Goal: Transaction & Acquisition: Purchase product/service

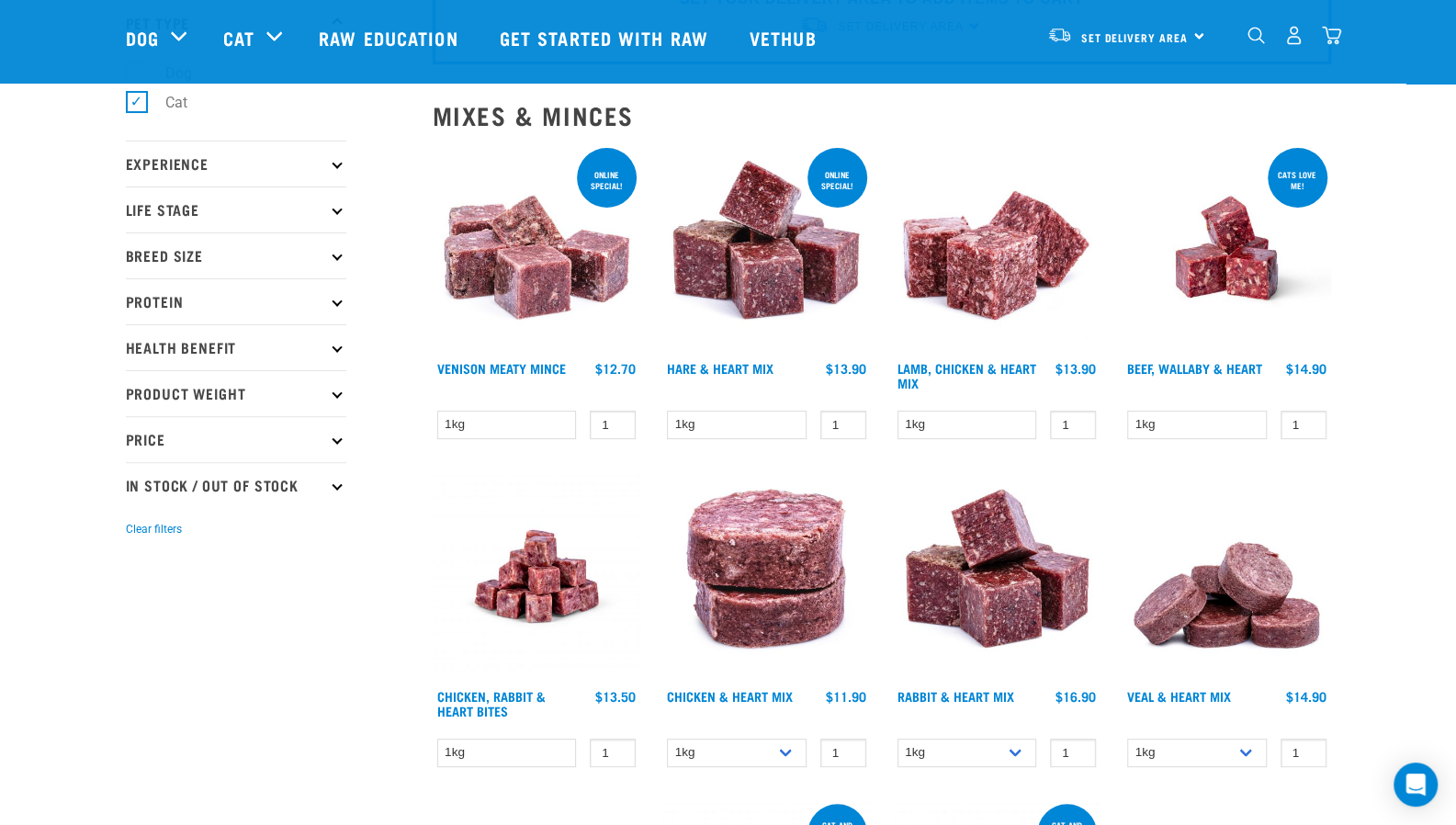
scroll to position [133, 0]
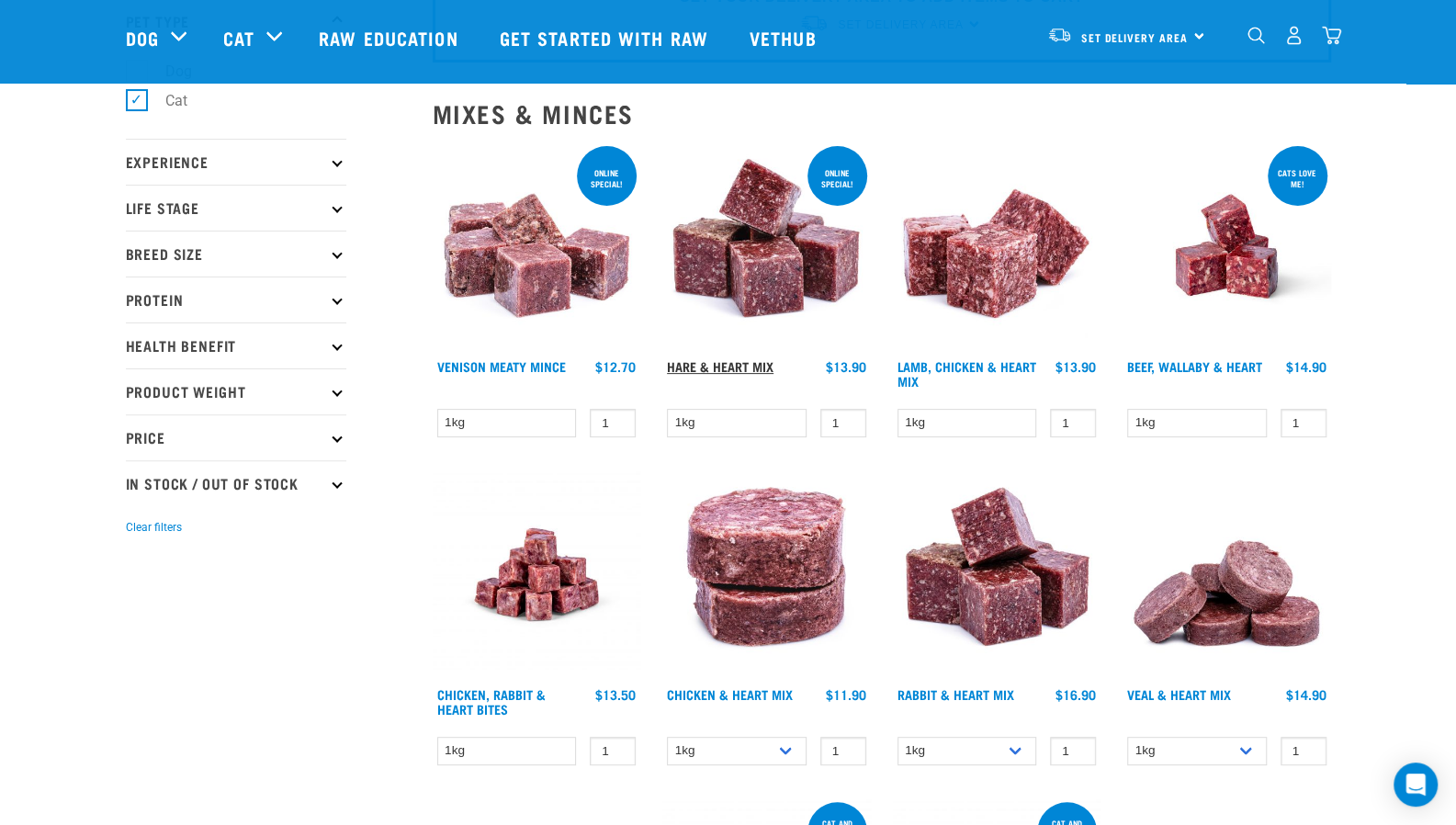
drag, startPoint x: 721, startPoint y: 357, endPoint x: 719, endPoint y: 366, distance: 9.2
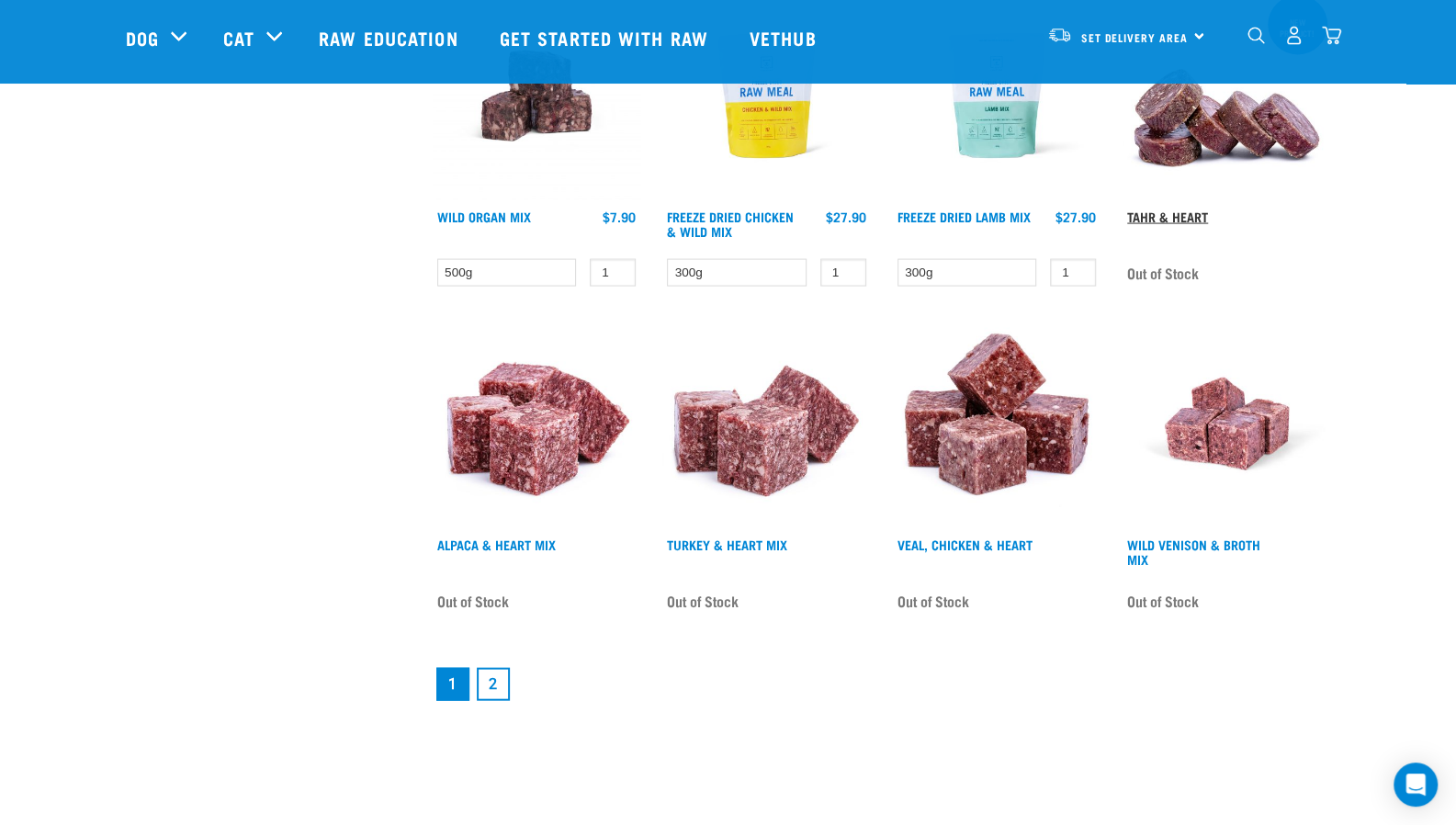
scroll to position [2252, 0]
drag, startPoint x: 1181, startPoint y: 340, endPoint x: 627, endPoint y: 702, distance: 661.8
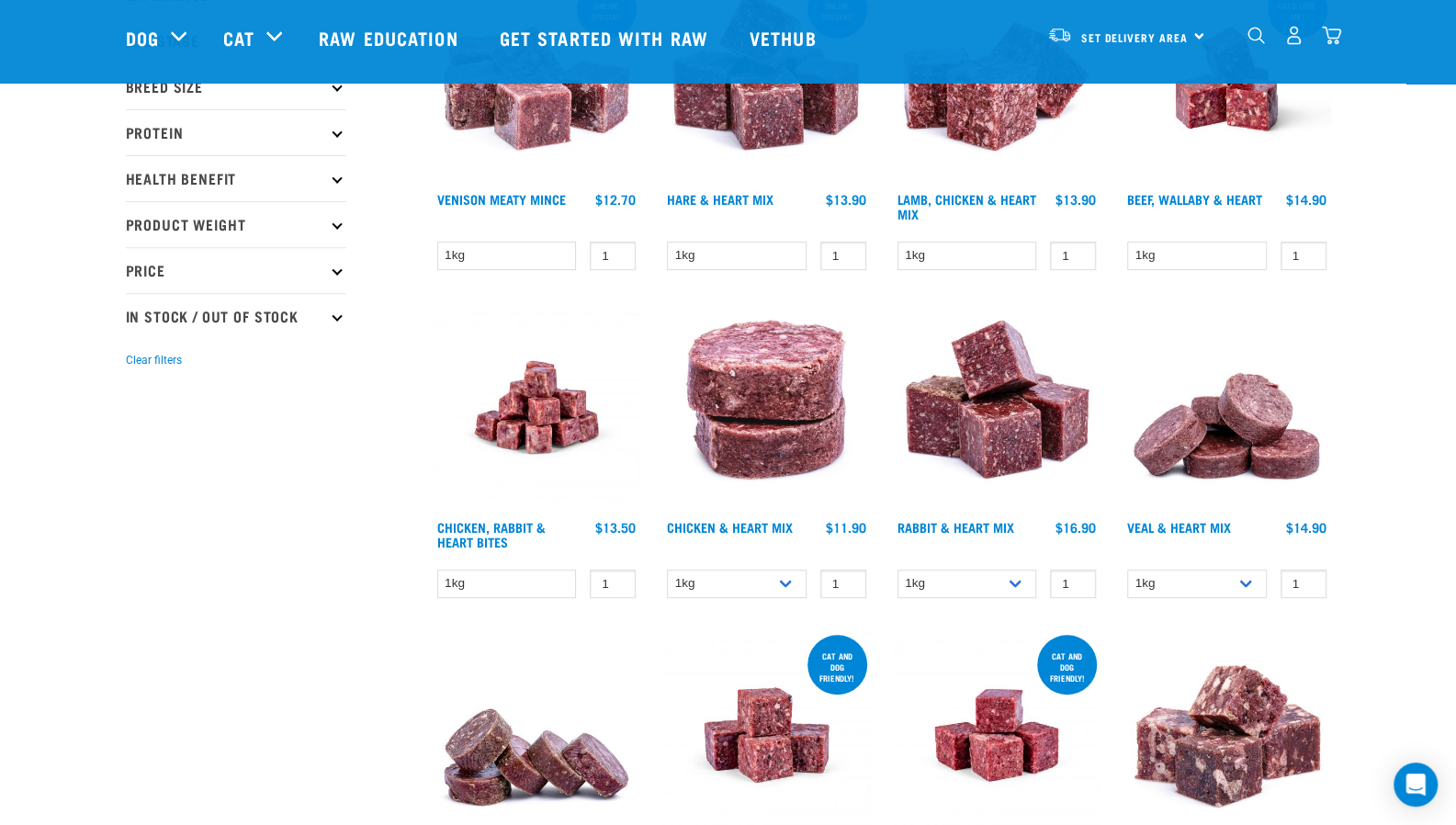
scroll to position [0, 0]
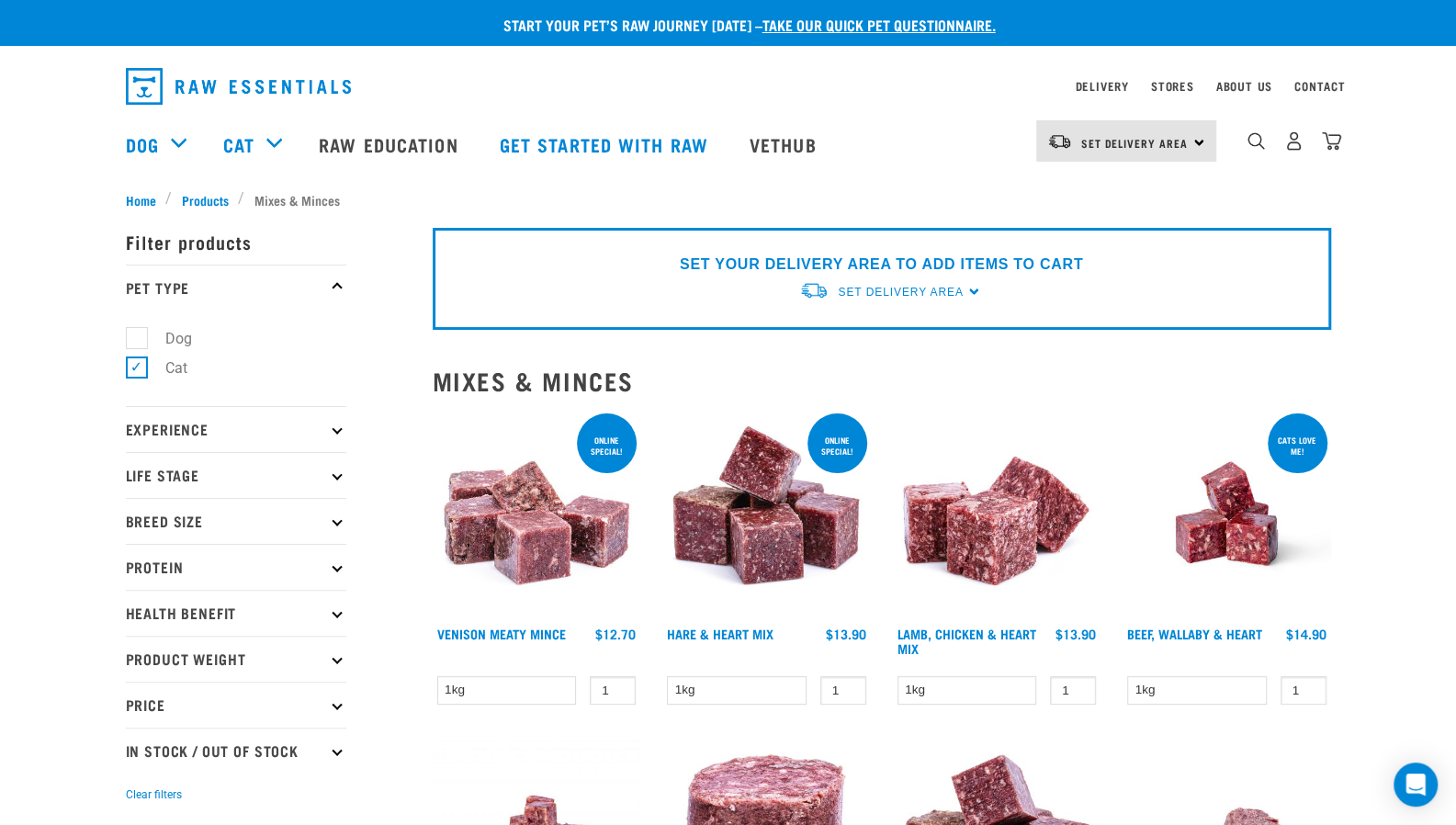
click at [139, 338] on label "Dog" at bounding box center [167, 339] width 64 height 23
click at [137, 338] on input "Dog" at bounding box center [132, 335] width 12 height 12
checkbox input "true"
click at [137, 361] on label "Cat" at bounding box center [165, 368] width 59 height 23
click at [137, 361] on input "Cat" at bounding box center [132, 365] width 12 height 12
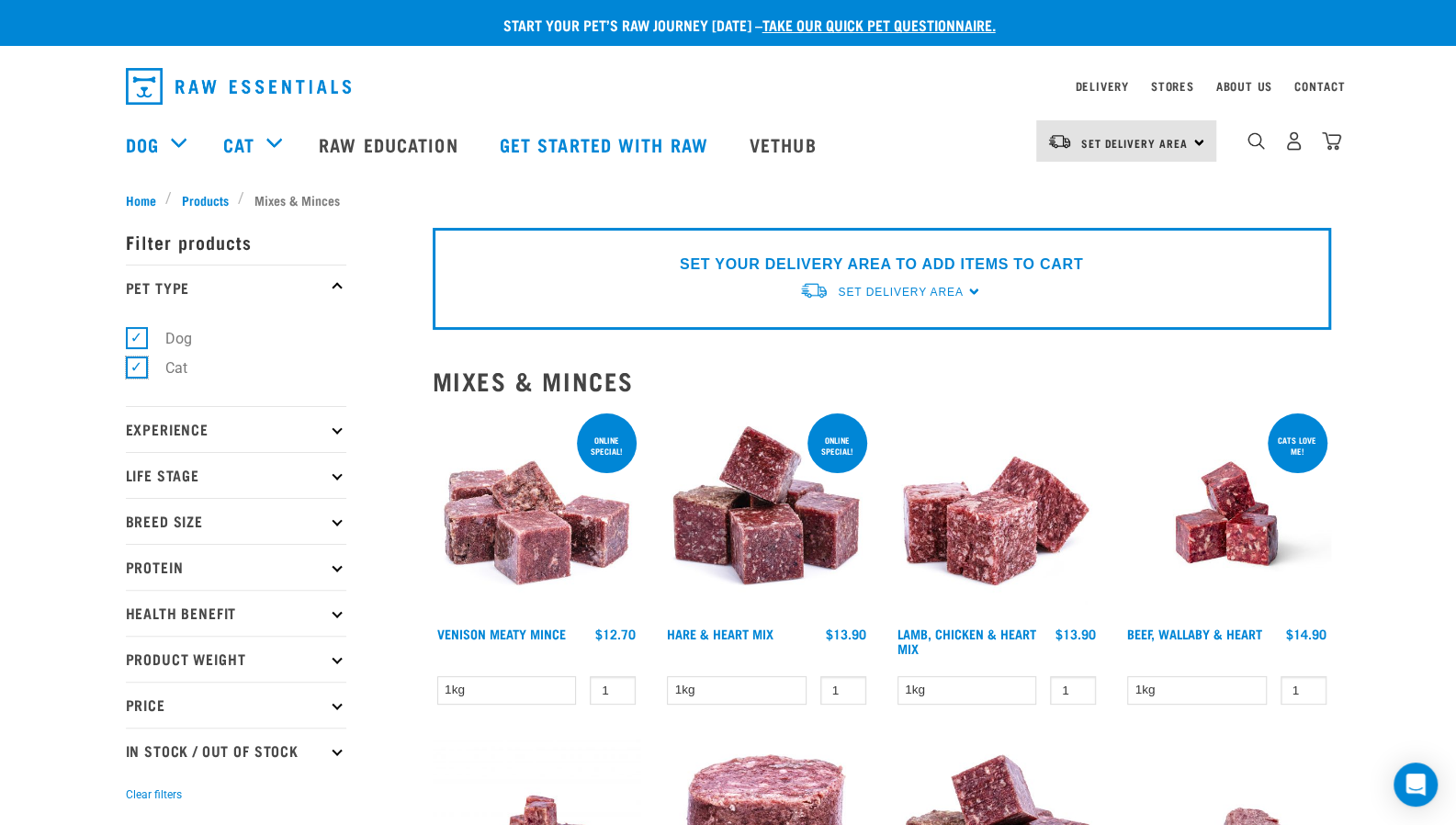
checkbox input "false"
click at [208, 522] on p "Breed Size" at bounding box center [236, 521] width 221 height 46
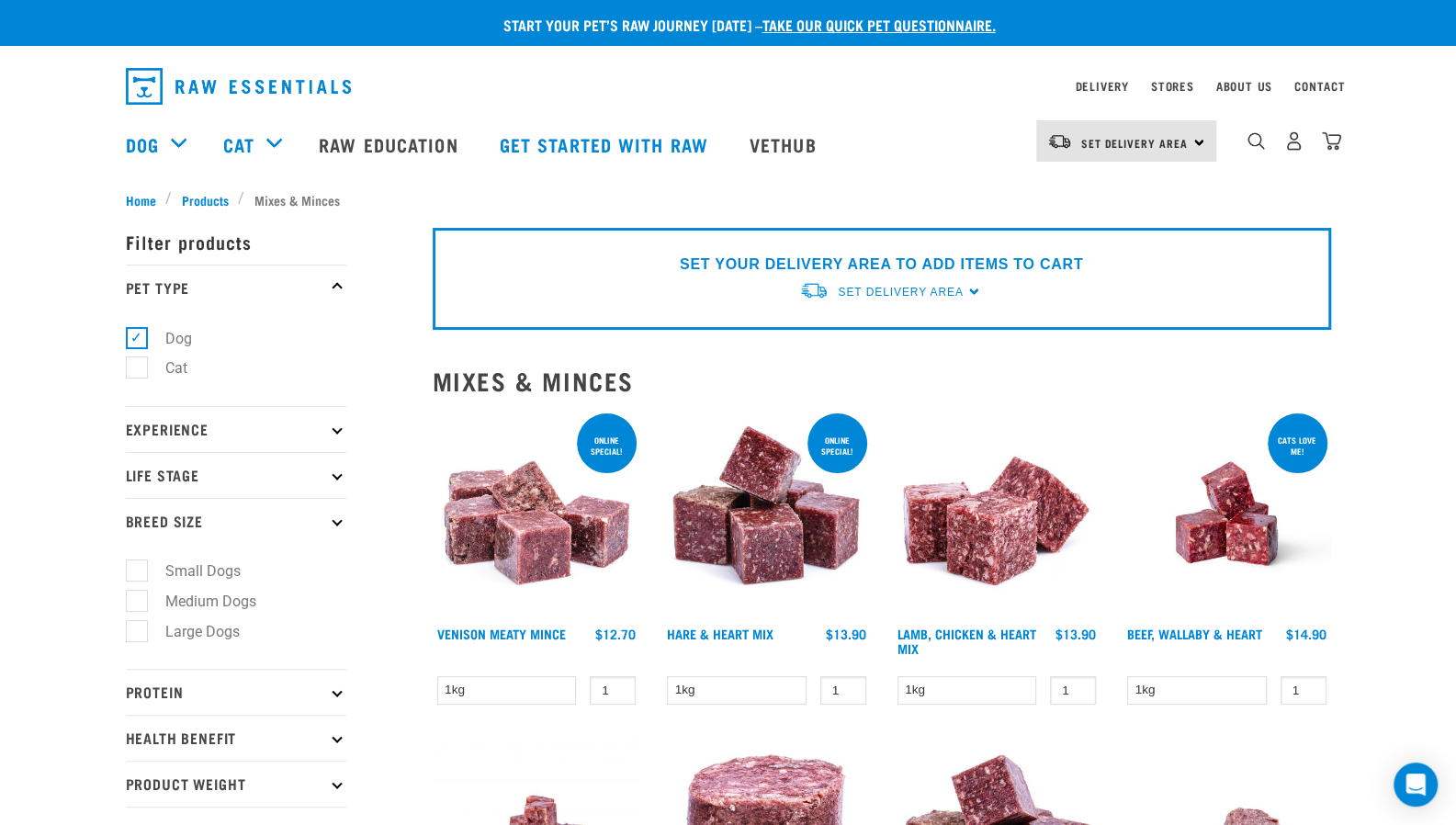
click at [180, 595] on label "Medium Dogs" at bounding box center [199, 601] width 128 height 23
click at [137, 595] on input "Medium Dogs" at bounding box center [132, 597] width 12 height 12
checkbox input "true"
click at [209, 517] on p "Breed Size" at bounding box center [236, 521] width 221 height 46
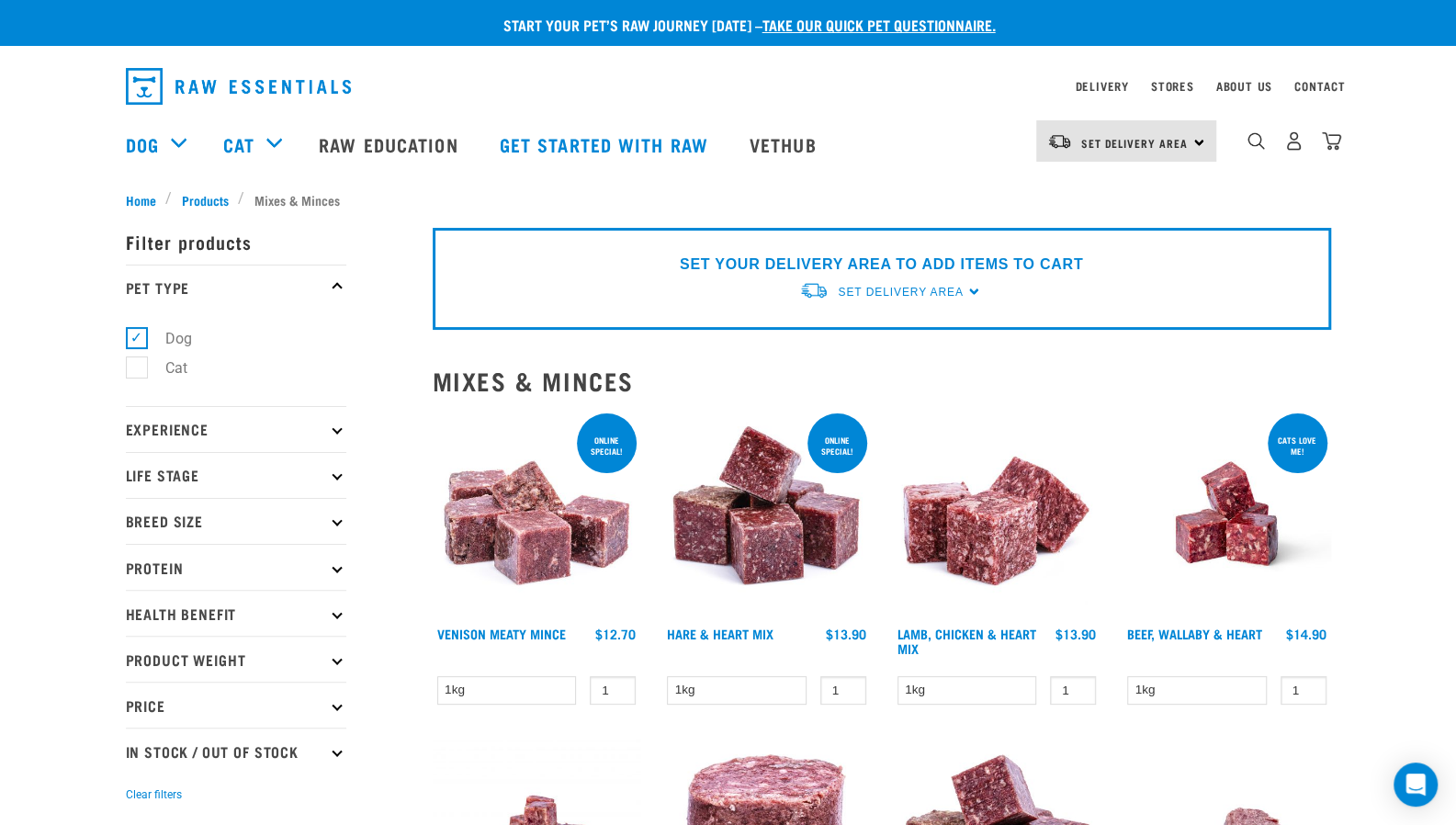
click at [222, 479] on p "Life Stage" at bounding box center [236, 475] width 221 height 46
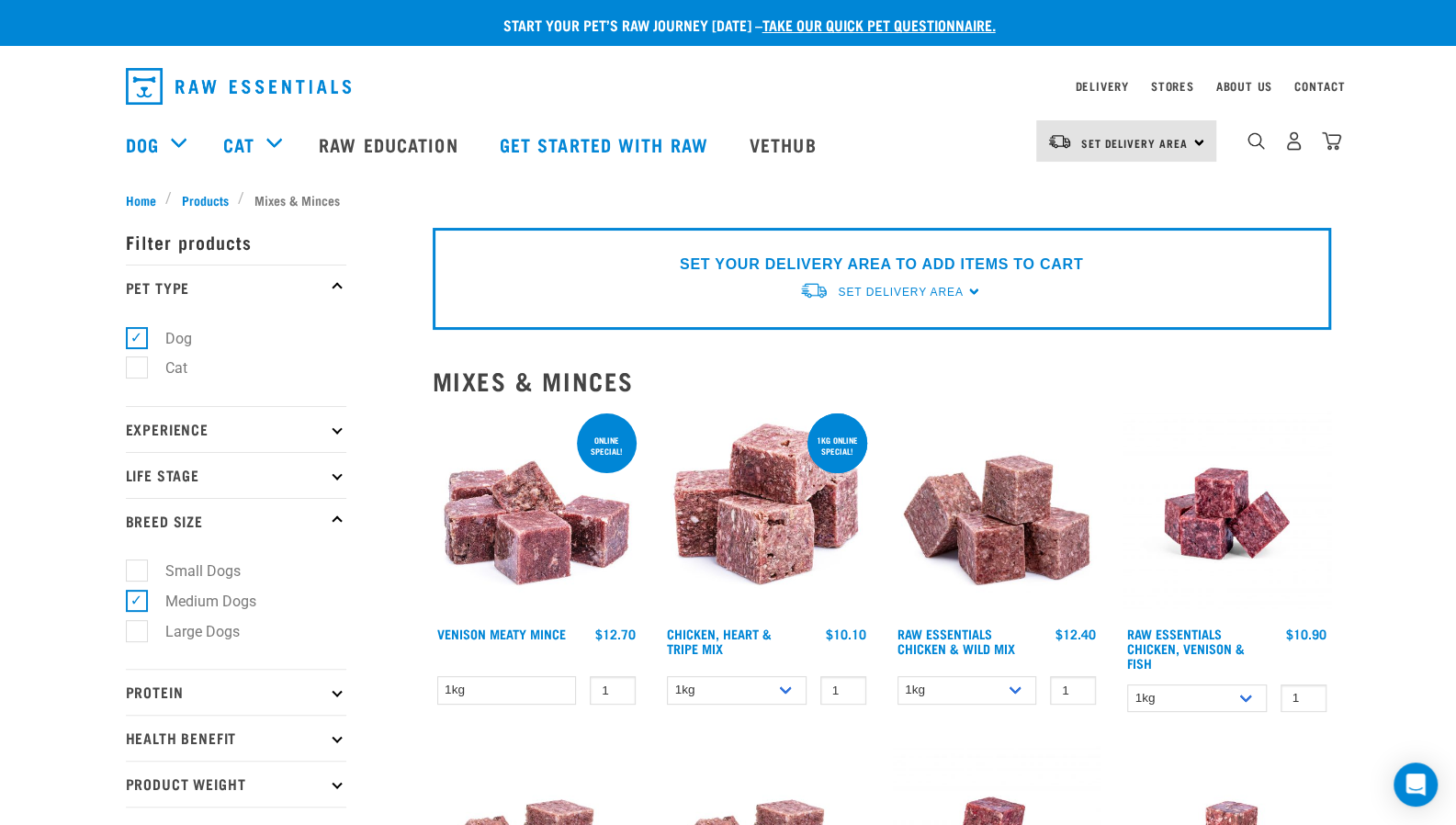
click at [187, 457] on p "Life Stage" at bounding box center [236, 475] width 221 height 46
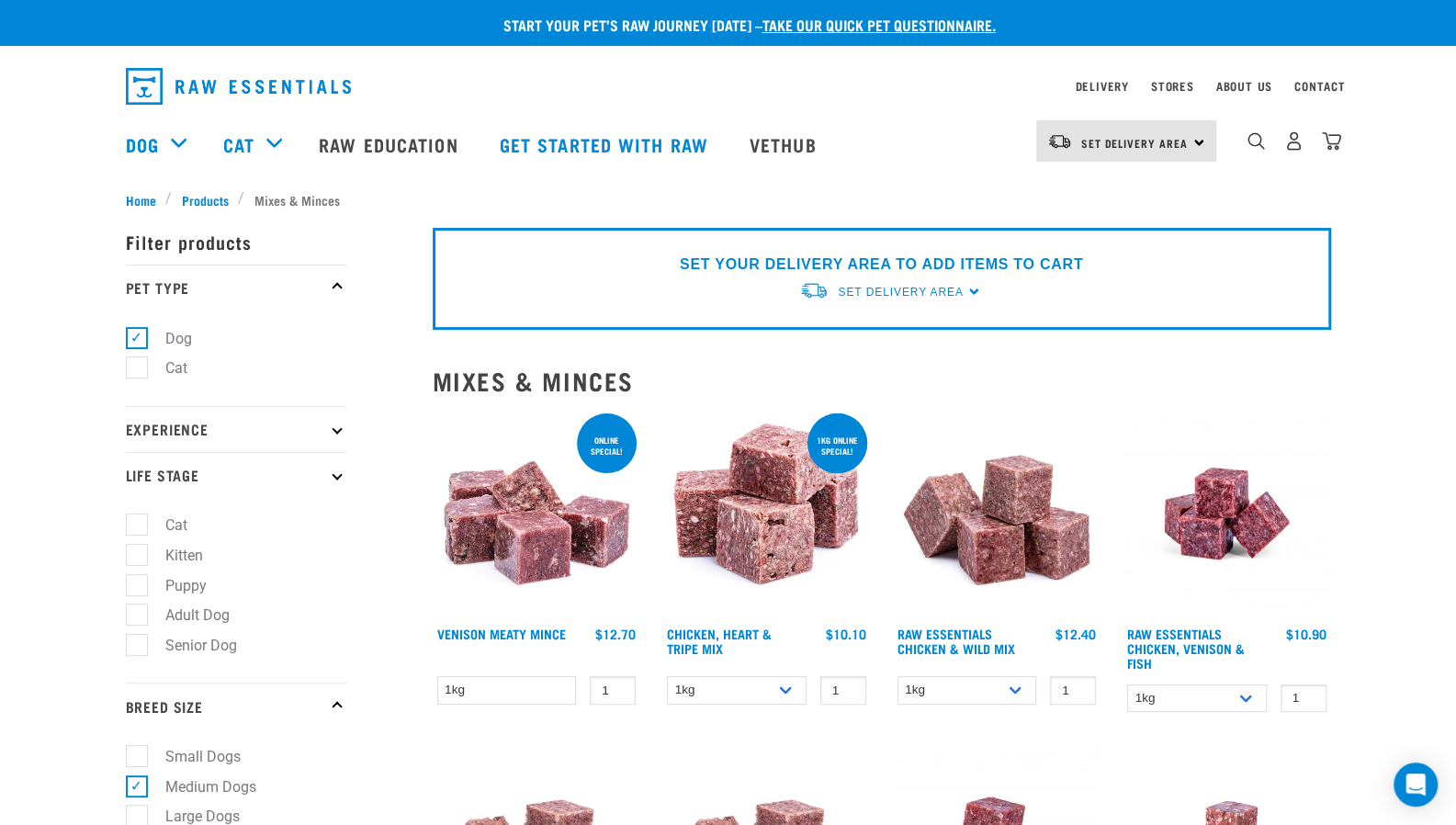
click at [156, 624] on label "Adult Dog" at bounding box center [186, 615] width 101 height 23
click at [137, 618] on input "Adult Dog" at bounding box center [132, 612] width 12 height 12
checkbox input "true"
click at [200, 438] on p "Experience" at bounding box center [236, 429] width 221 height 46
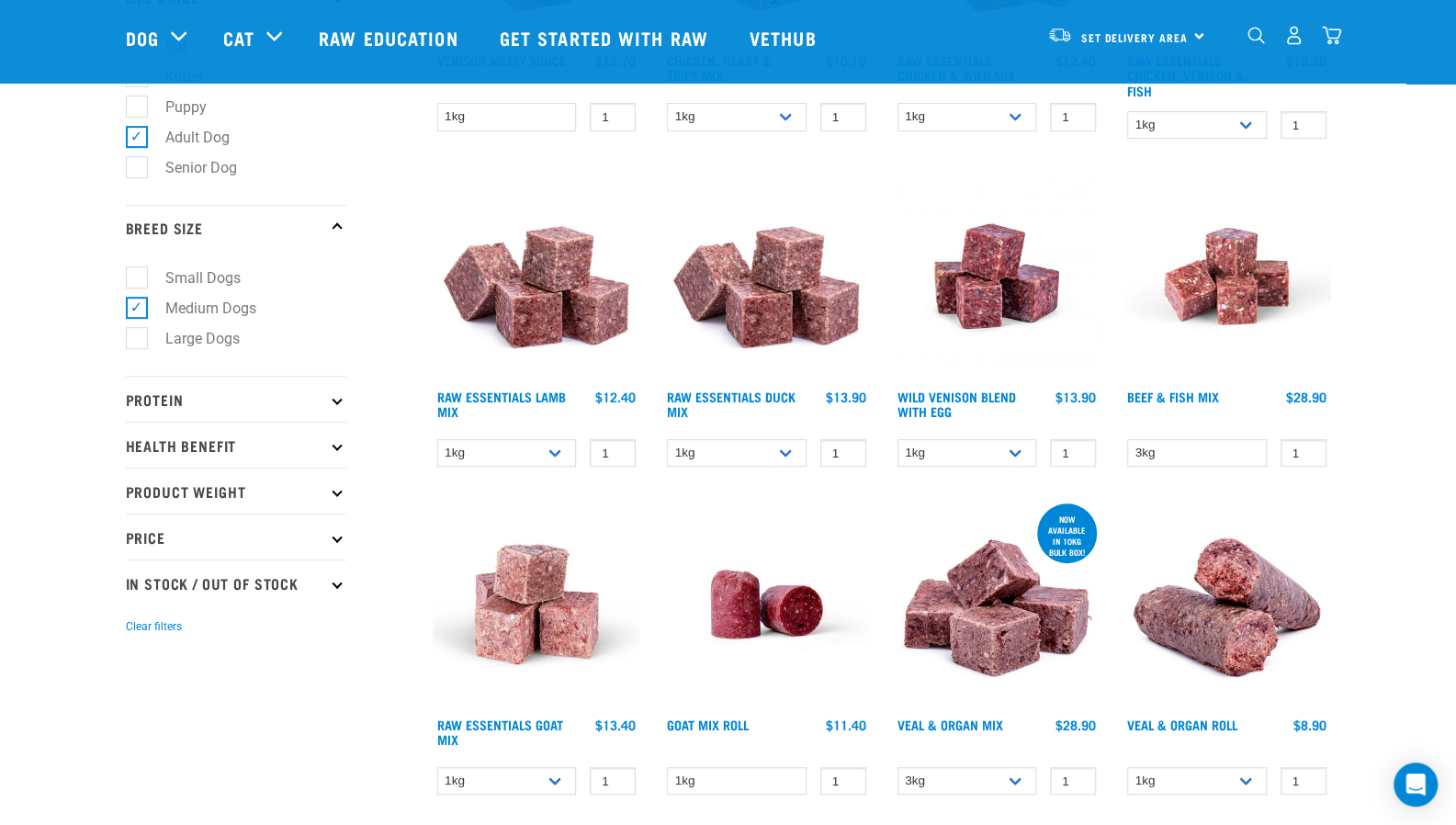
scroll to position [441, 0]
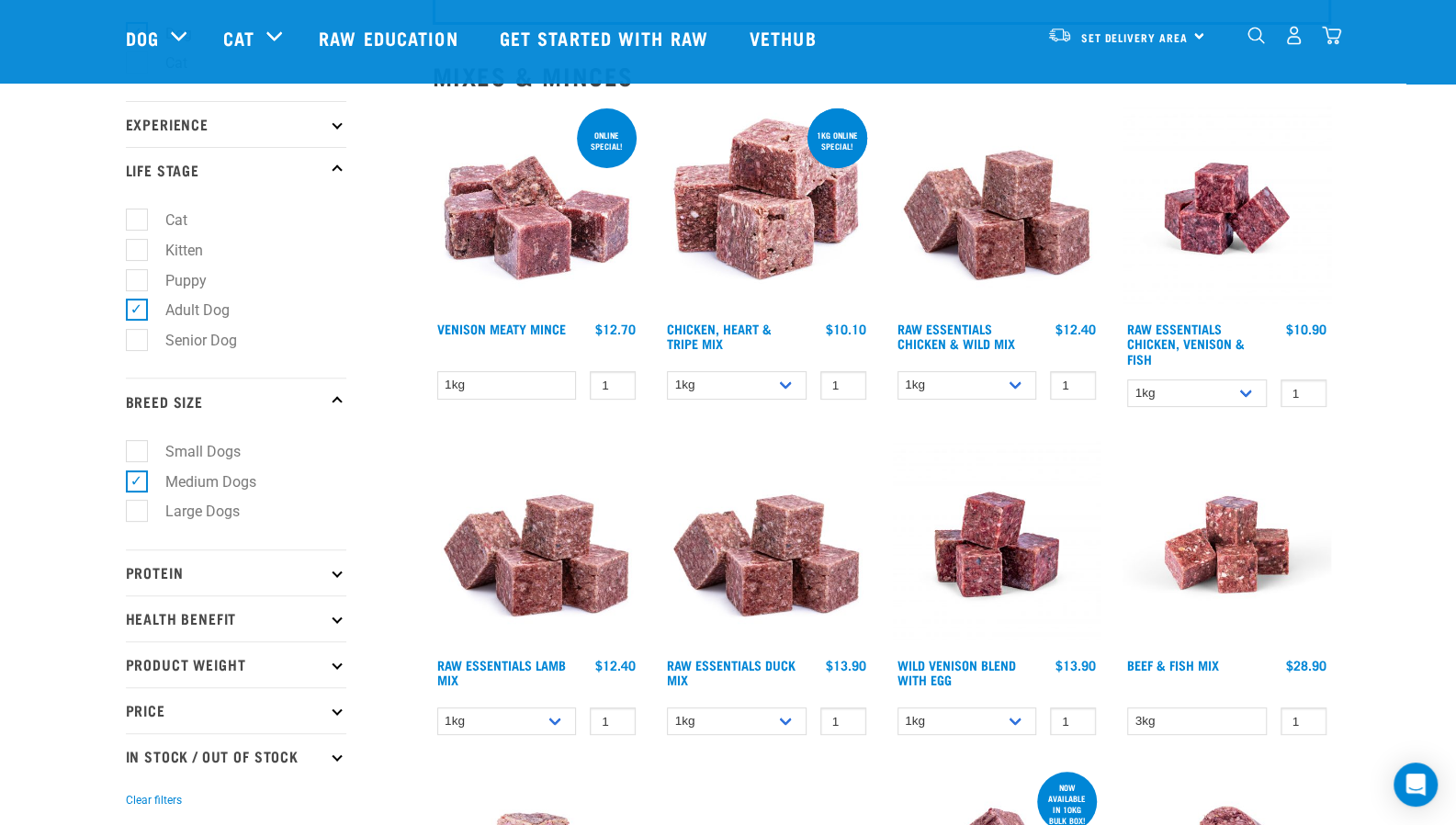
scroll to position [171, 0]
click at [1175, 395] on select "1kg 3kg" at bounding box center [1196, 393] width 139 height 28
select select "28665"
click at [1127, 378] on select "1kg 3kg" at bounding box center [1196, 393] width 139 height 28
click at [935, 726] on select "1kg 3kg Bulk (10kg)" at bounding box center [967, 721] width 139 height 28
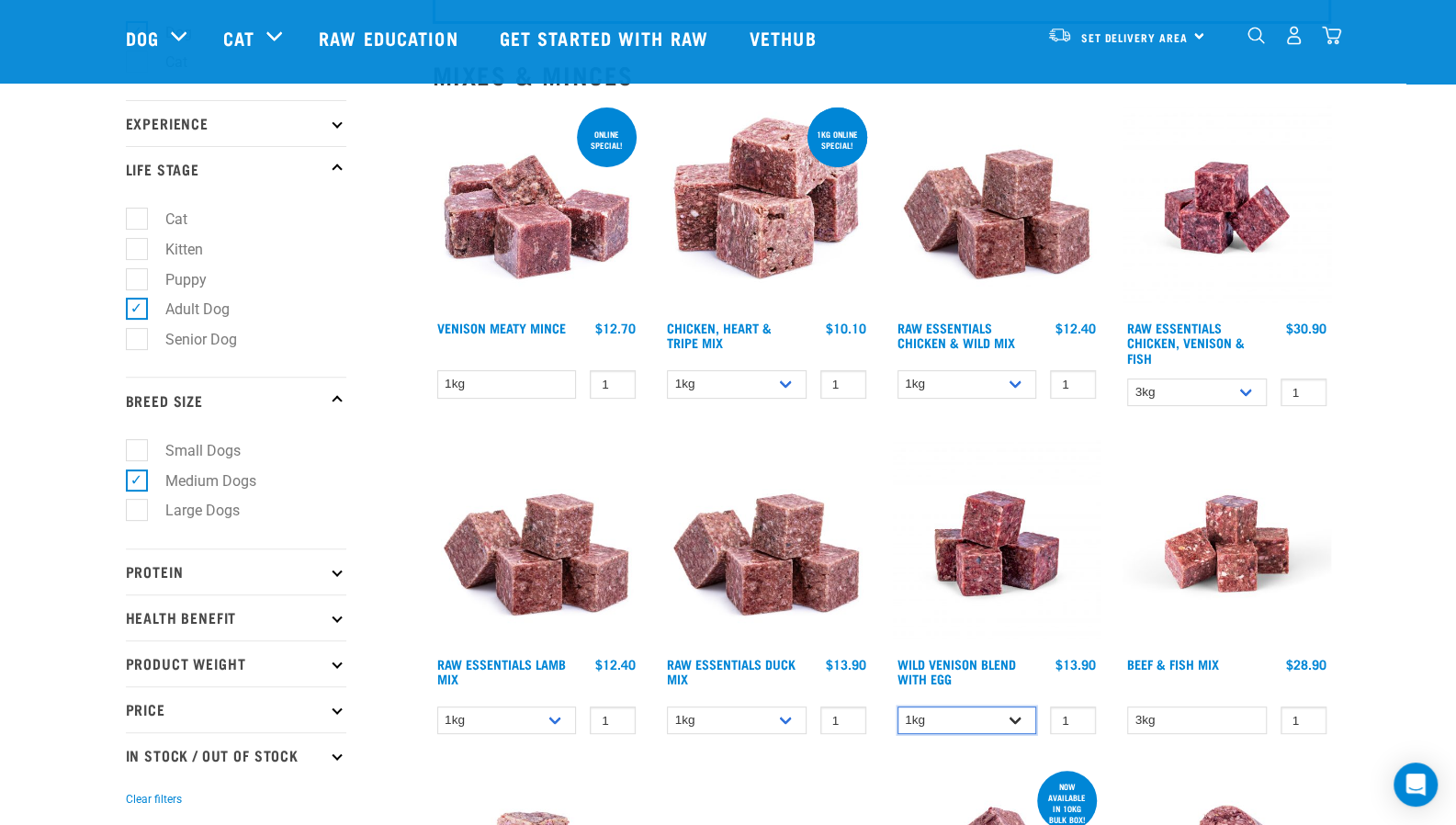
select select "34496"
click at [898, 706] on select "1kg 3kg Bulk (10kg)" at bounding box center [967, 721] width 139 height 28
click at [794, 724] on select "1kg 3kg" at bounding box center [736, 721] width 139 height 28
select select "442098"
click at [666, 706] on select "1kg 3kg" at bounding box center [736, 721] width 139 height 28
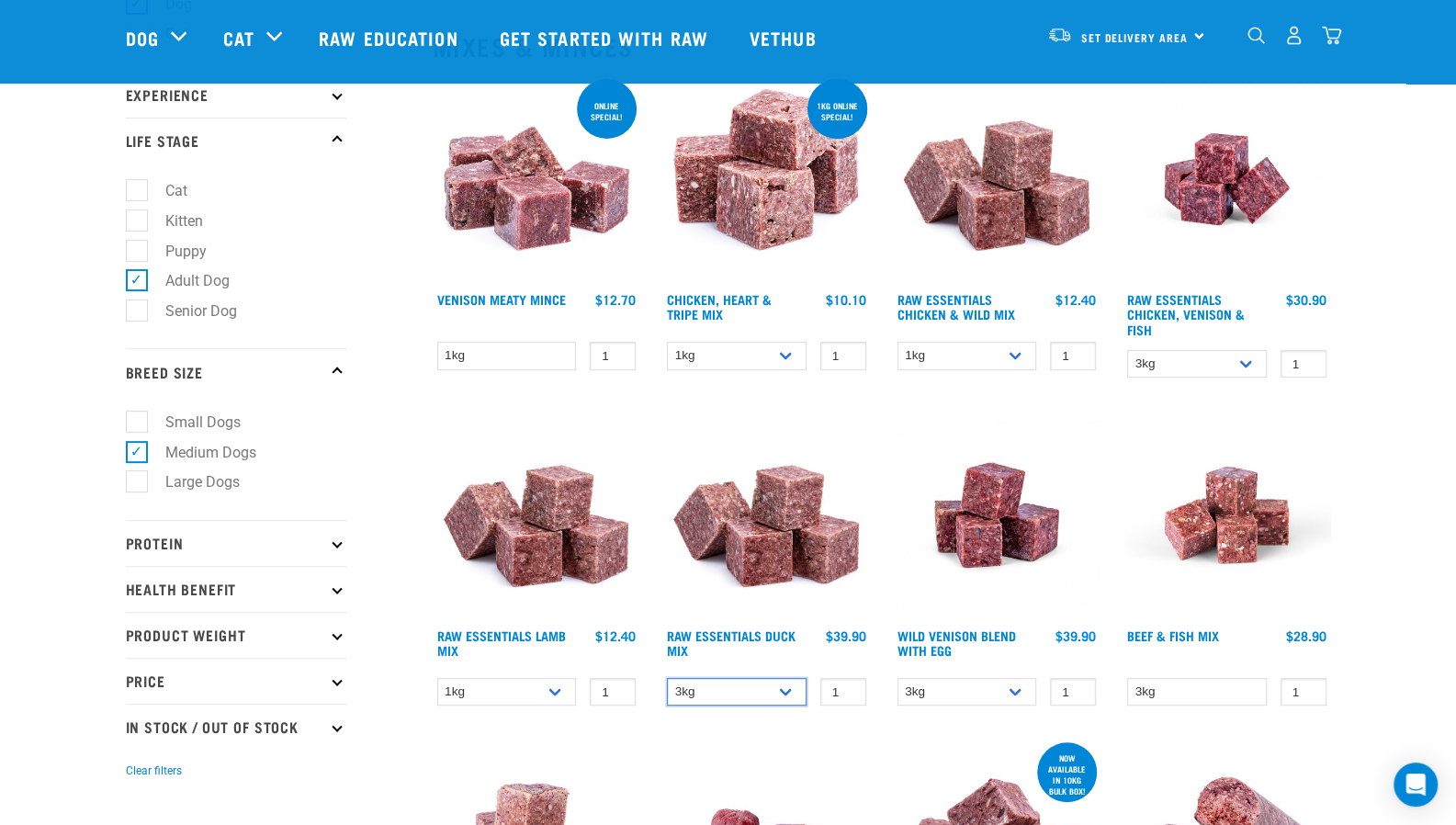
scroll to position [200, 0]
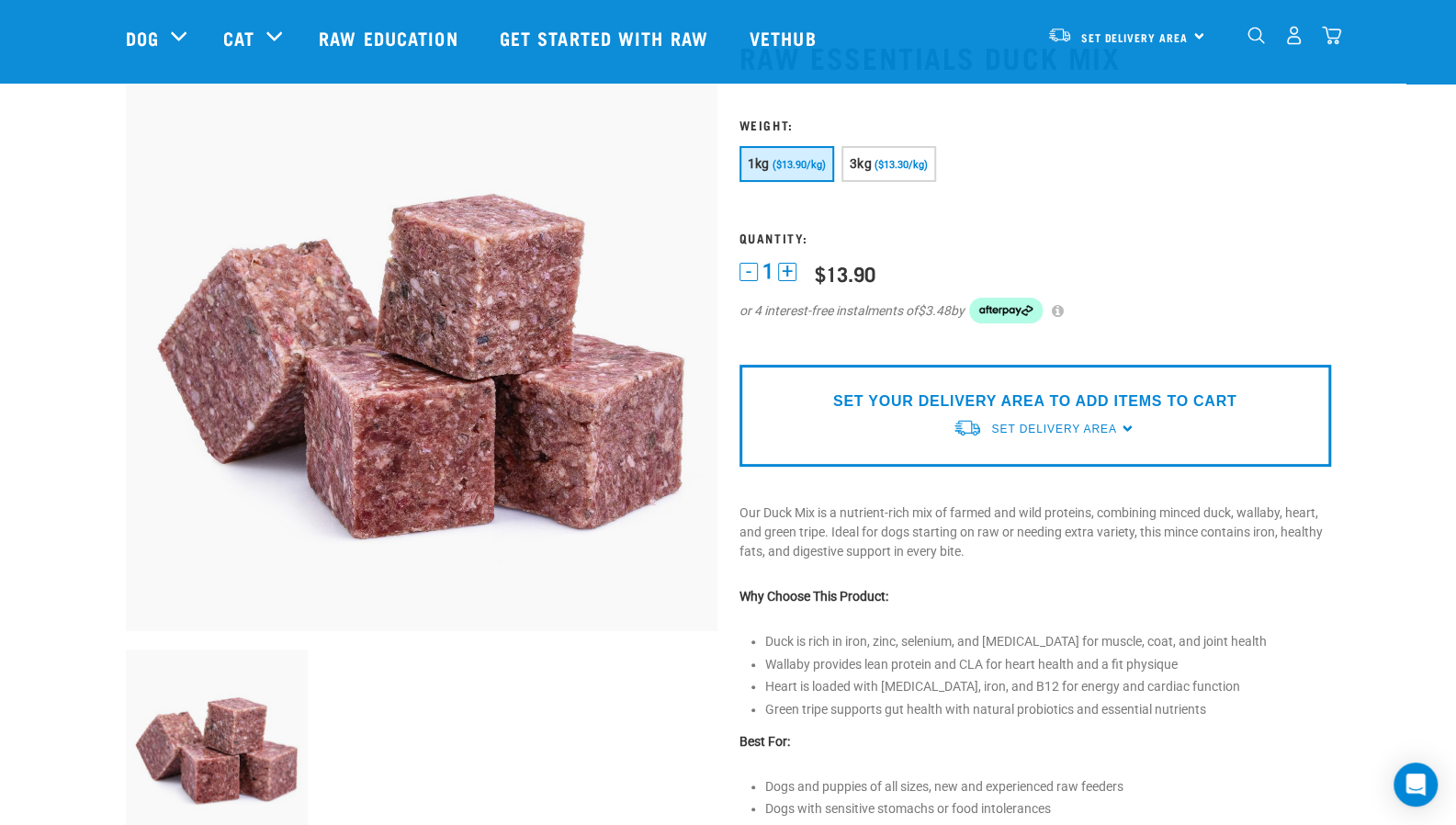
scroll to position [96, 0]
click at [856, 168] on span "3kg" at bounding box center [860, 163] width 22 height 15
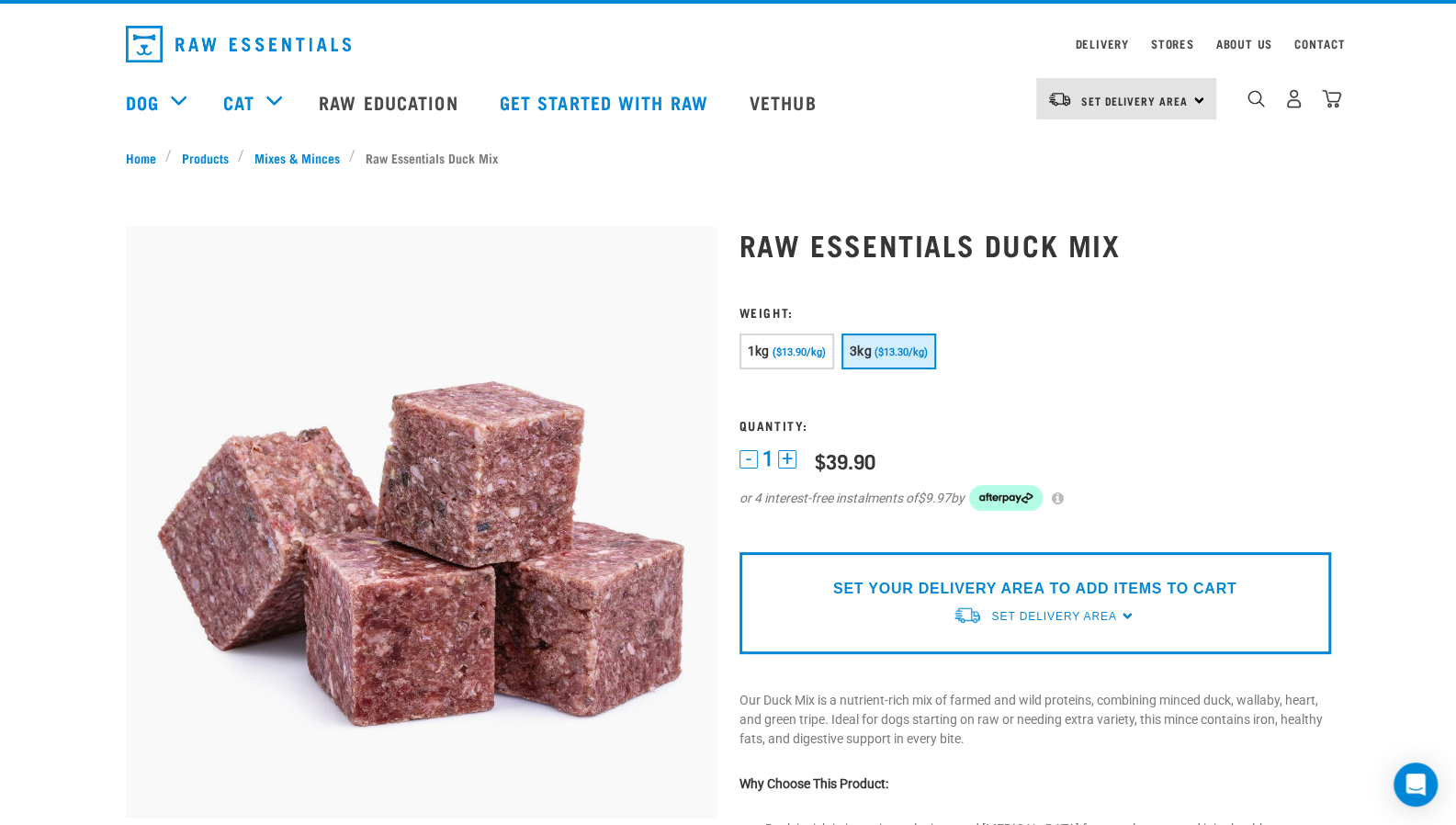
scroll to position [45, 0]
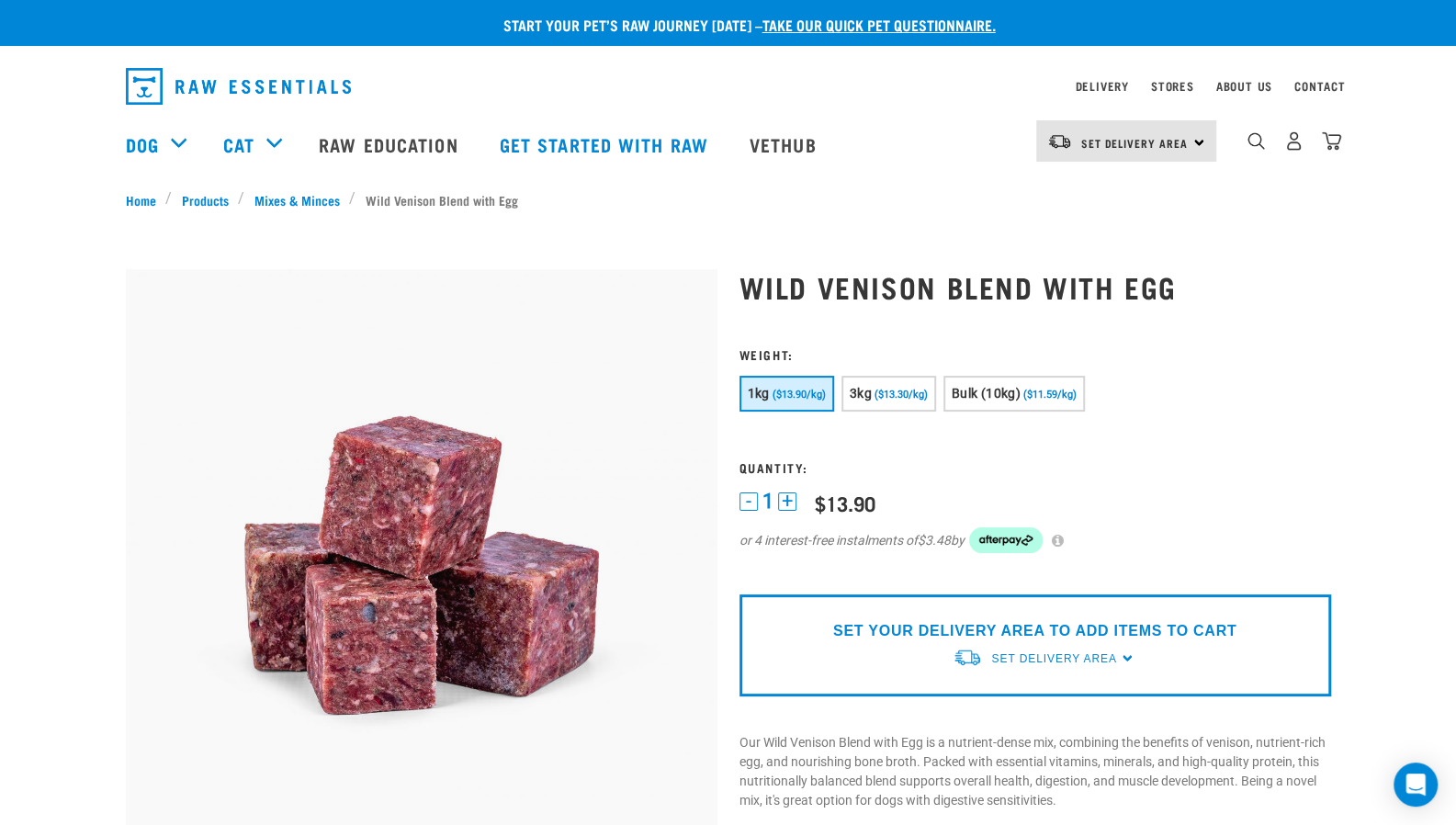
scroll to position [20, 0]
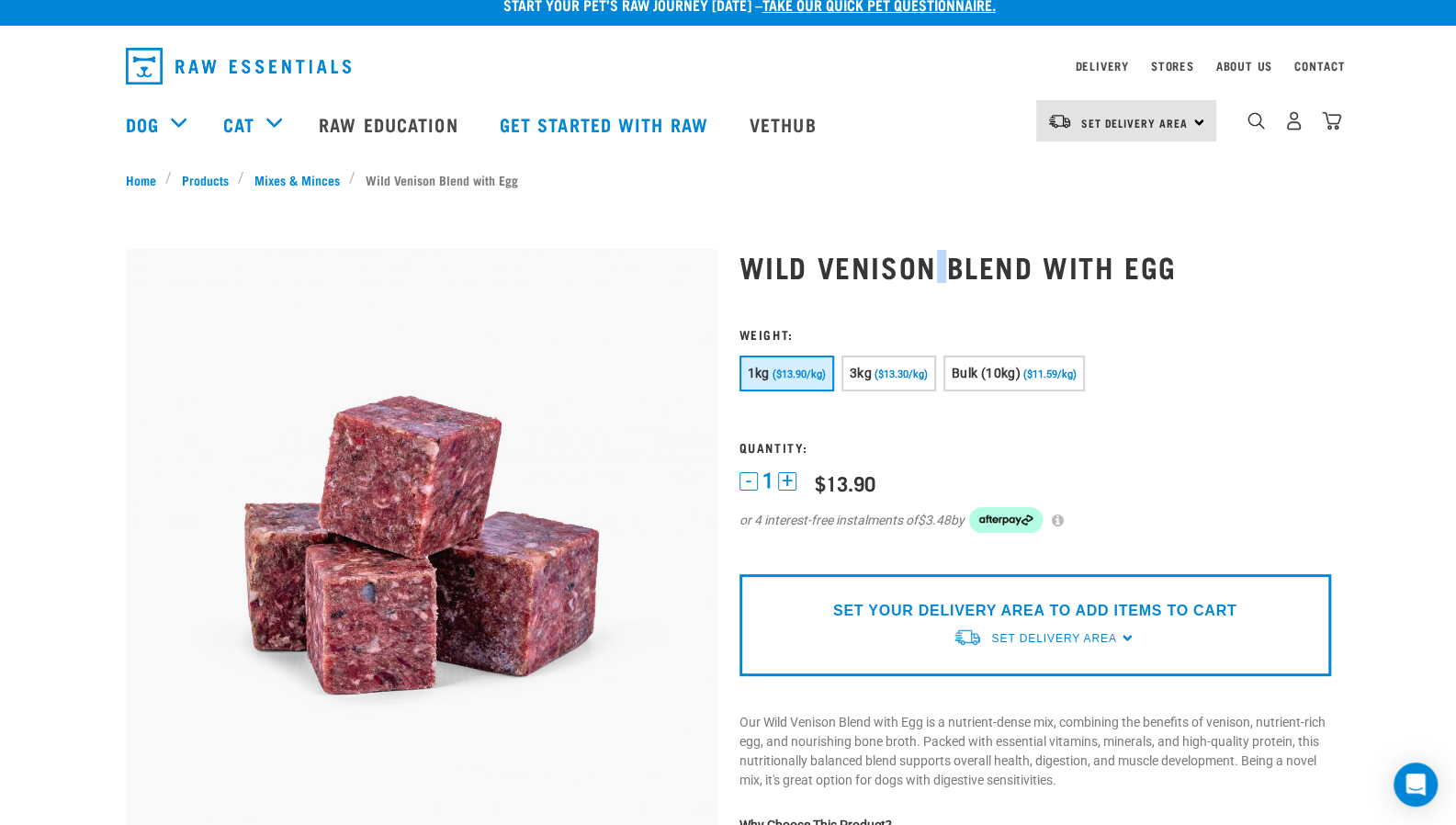
drag, startPoint x: 936, startPoint y: 252, endPoint x: 945, endPoint y: 267, distance: 17.5
click at [945, 267] on h1 "Wild Venison Blend with Egg" at bounding box center [1035, 266] width 592 height 33
click at [898, 361] on button "3kg ($13.30/kg)" at bounding box center [889, 374] width 95 height 36
click at [883, 379] on span "($13.30/kg)" at bounding box center [901, 375] width 53 height 12
click at [899, 266] on h1 "Wild Venison Blend with Egg" at bounding box center [1035, 266] width 592 height 33
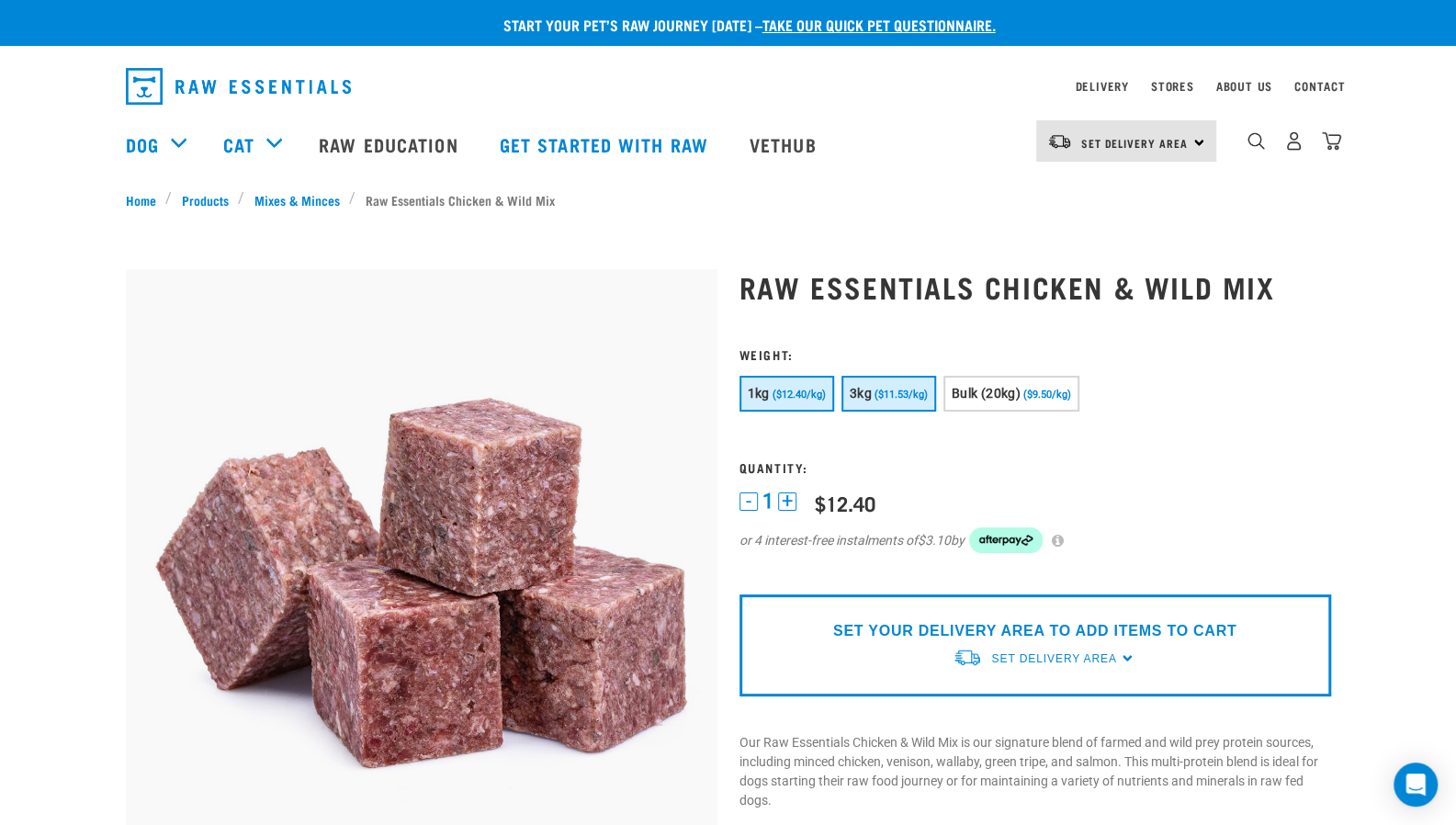
click at [880, 396] on span "($11.53/kg)" at bounding box center [901, 394] width 53 height 12
click at [1014, 281] on h1 "Raw Essentials Chicken & Wild Mix" at bounding box center [1035, 286] width 592 height 33
